Goal: Information Seeking & Learning: Learn about a topic

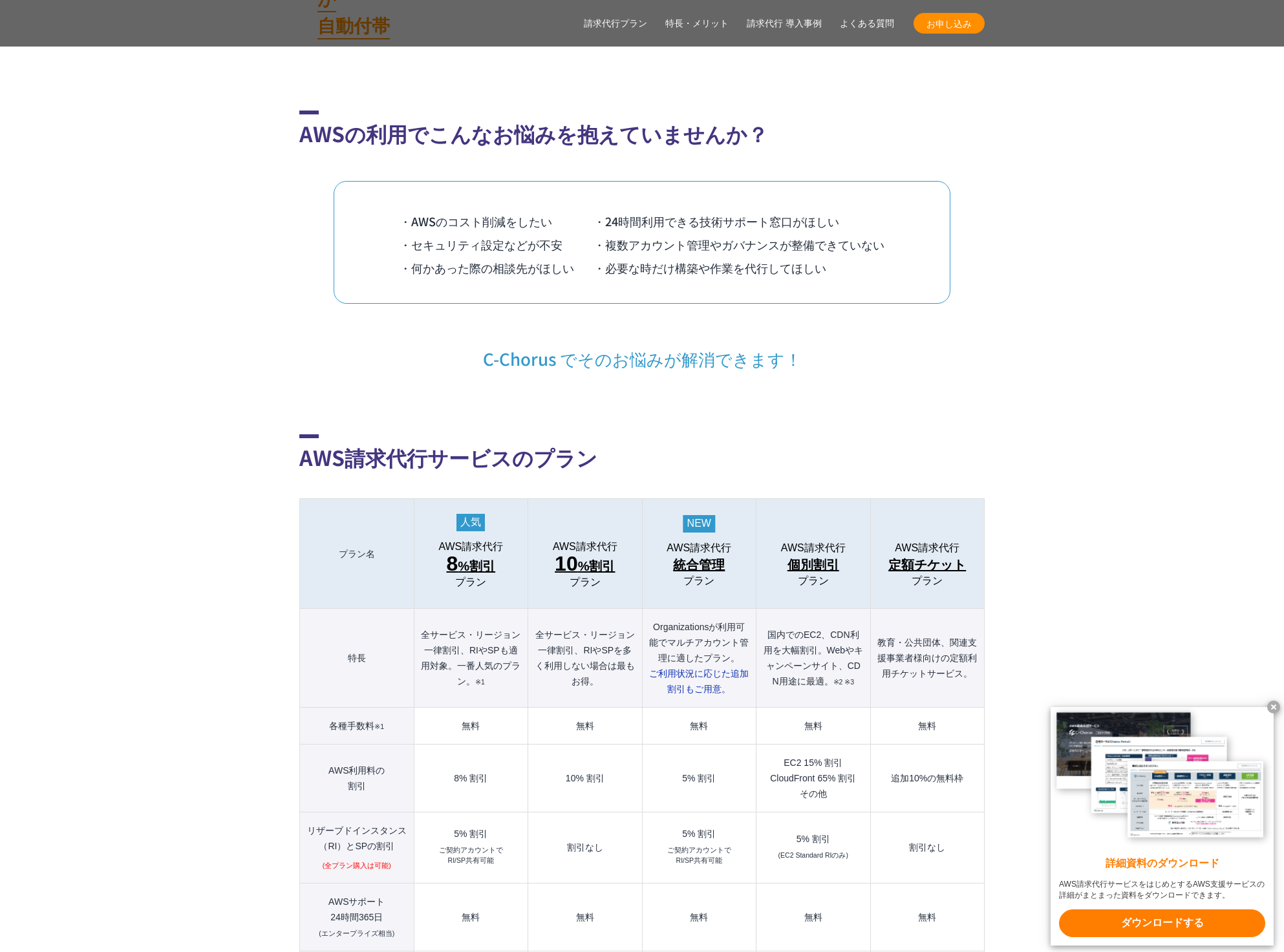
scroll to position [1228, 0]
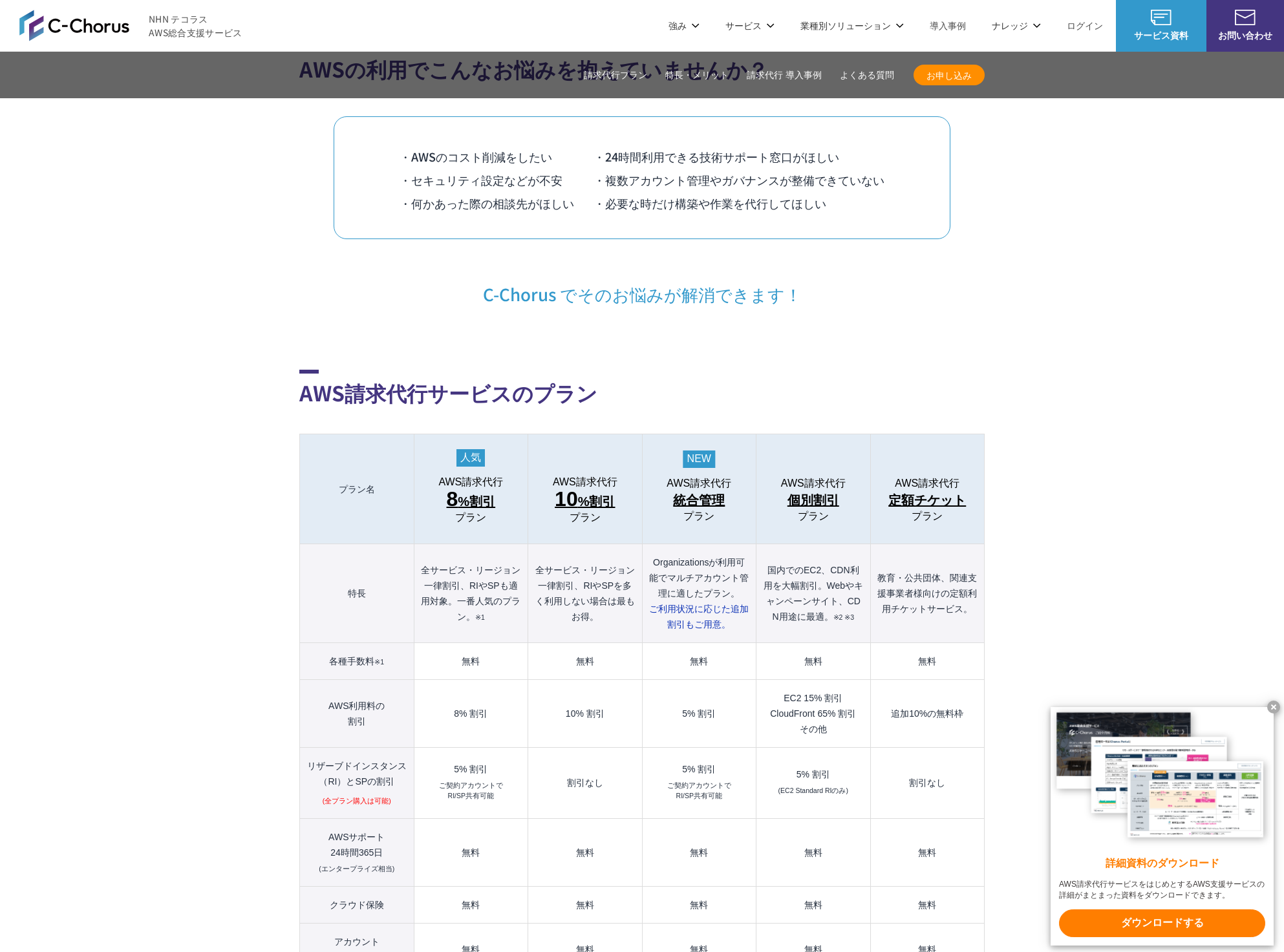
scroll to position [905, 0]
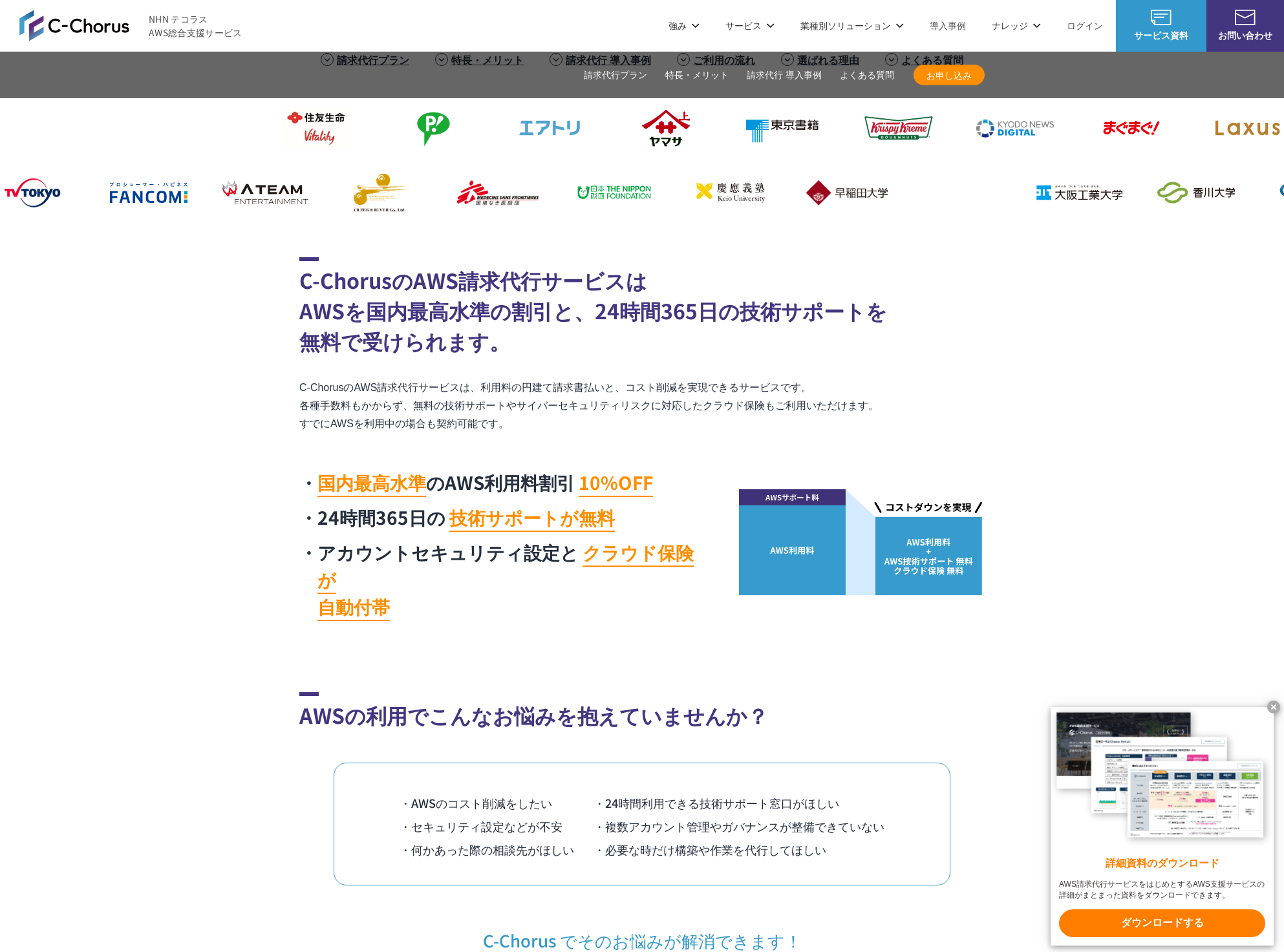
click at [627, 75] on link "請求代行プラン" at bounding box center [615, 75] width 63 height 14
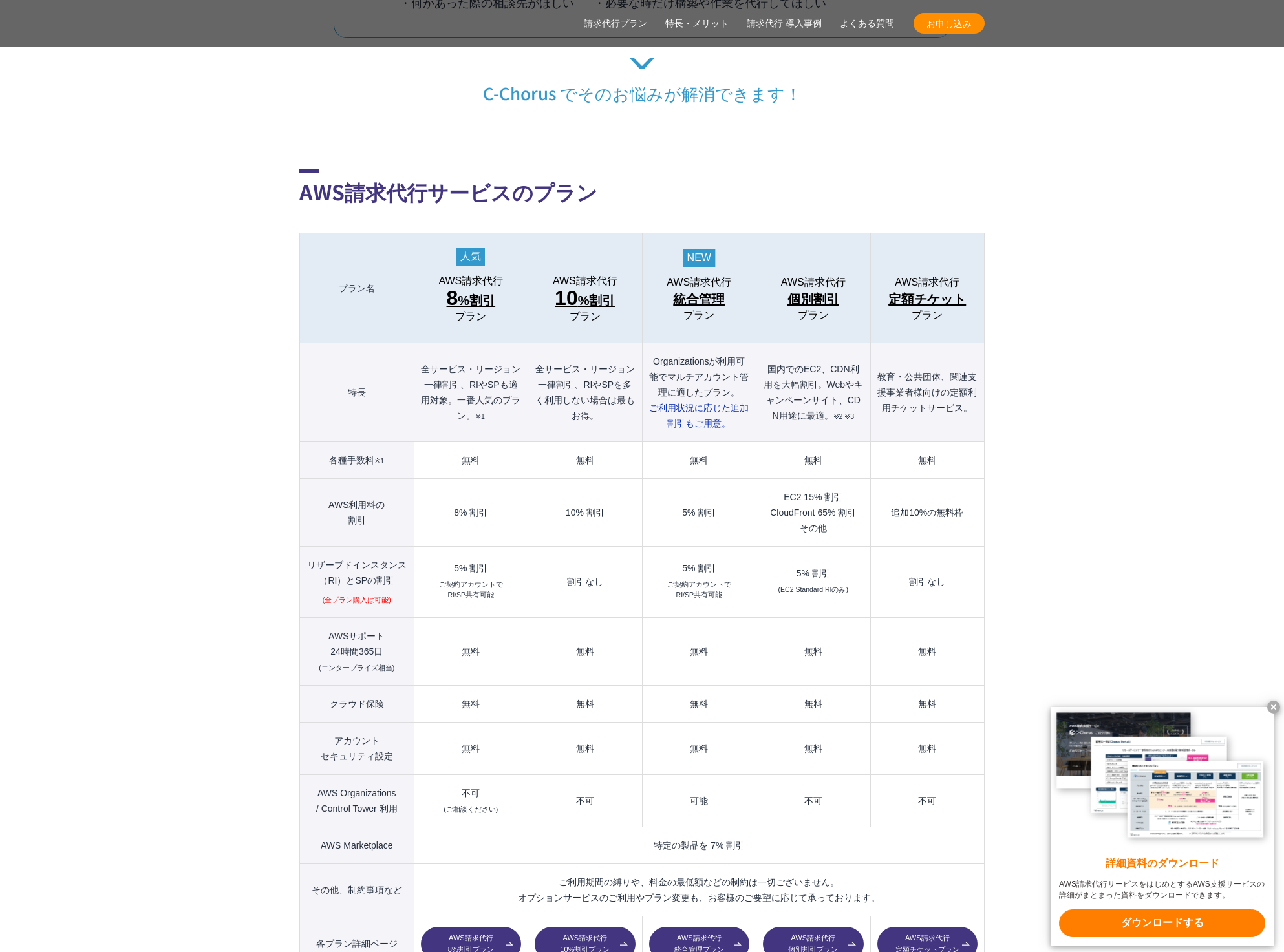
scroll to position [1274, 0]
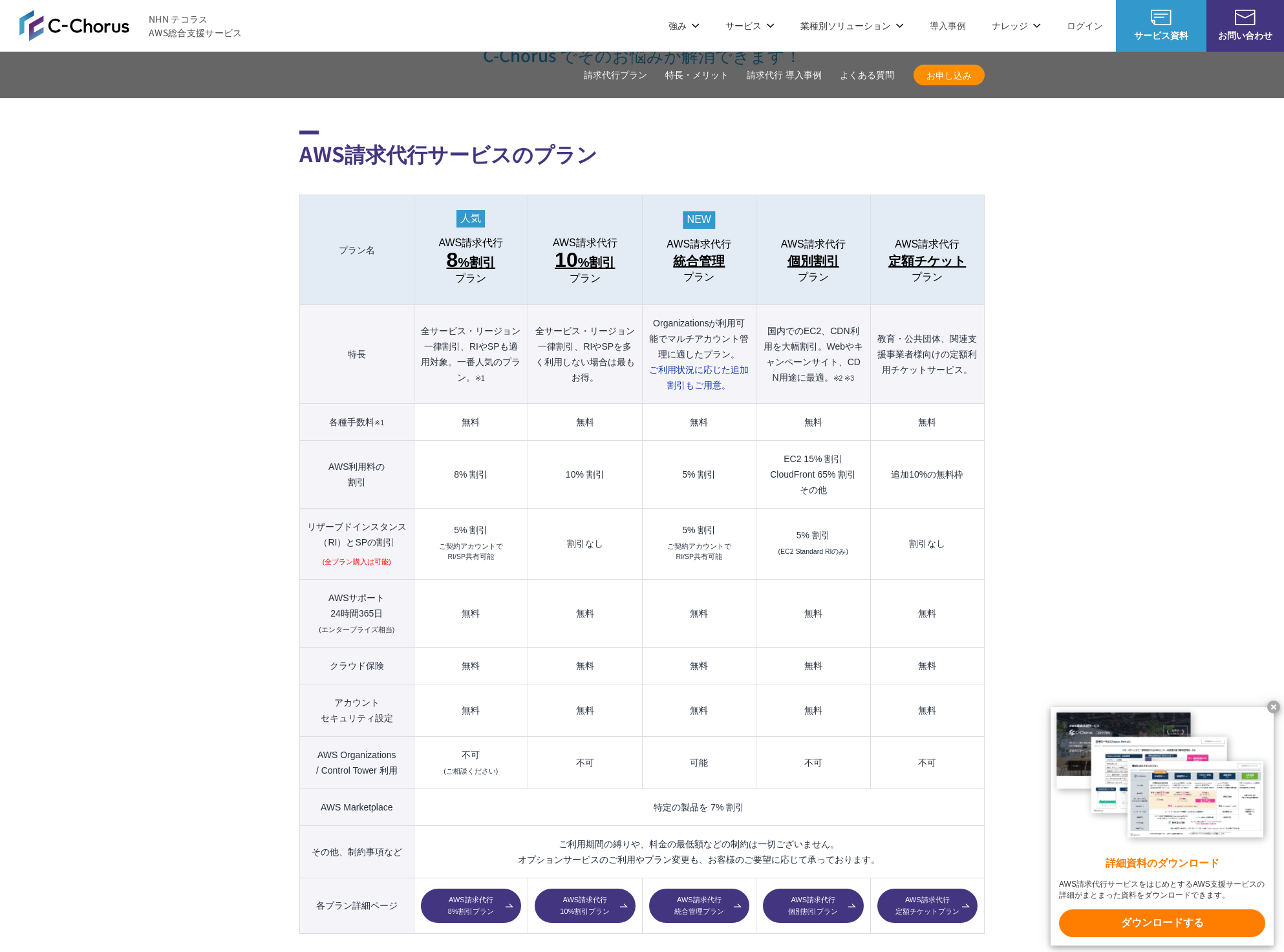
click at [677, 72] on link "開発ロードマップ" at bounding box center [678, 78] width 72 height 13
